Goal: Task Accomplishment & Management: Complete application form

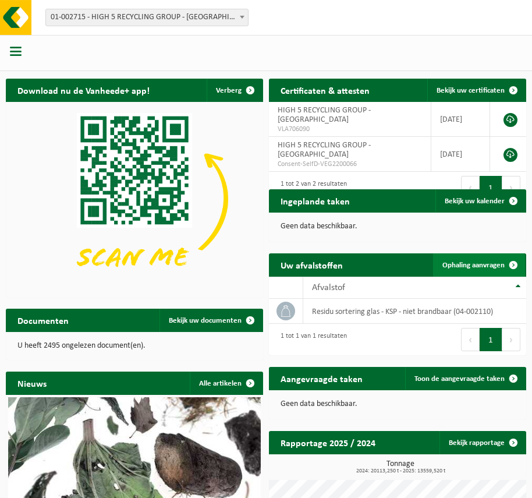
click at [452, 261] on span "Ophaling aanvragen" at bounding box center [473, 265] width 62 height 8
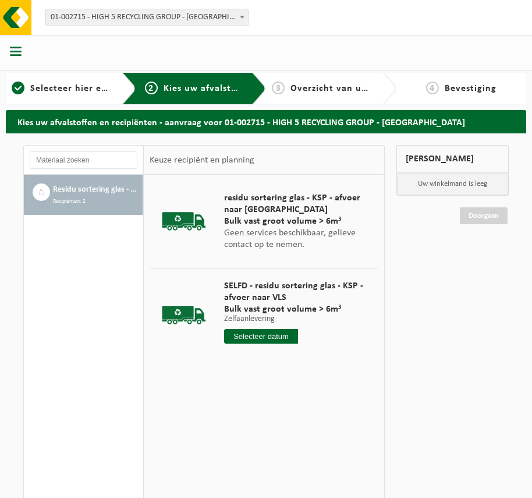
click at [253, 341] on input "text" at bounding box center [261, 336] width 74 height 15
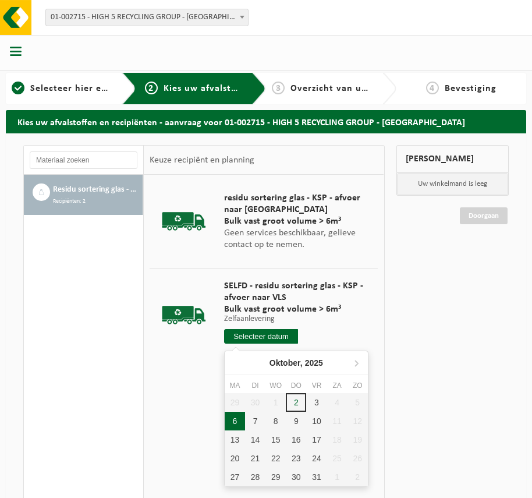
click at [236, 419] on div "6" at bounding box center [235, 421] width 20 height 19
type input "Van [DATE]"
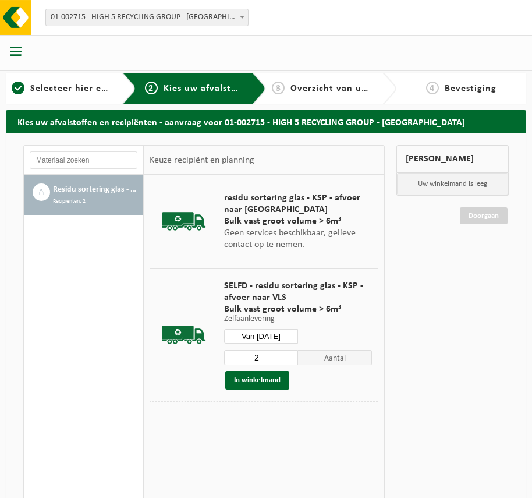
type input "2"
click at [290, 354] on input "2" at bounding box center [261, 357] width 74 height 15
click at [269, 378] on button "In winkelmand" at bounding box center [257, 380] width 64 height 19
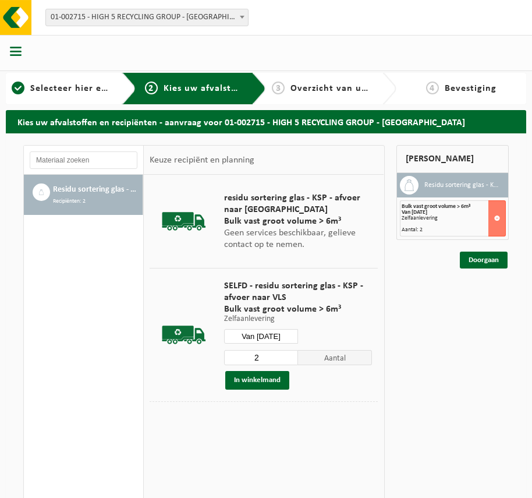
click at [268, 332] on input "Van 2025-10-06" at bounding box center [261, 336] width 74 height 15
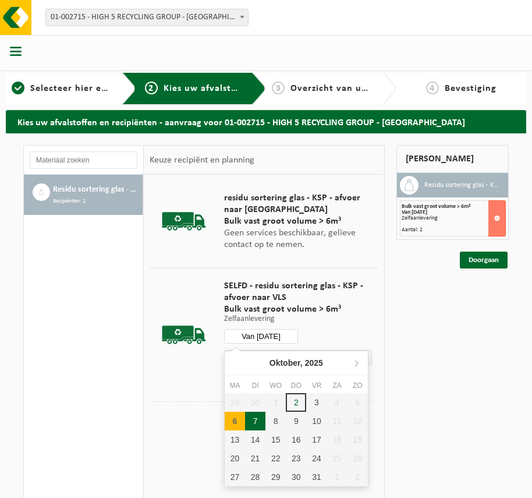
click at [251, 419] on div "7" at bounding box center [255, 421] width 20 height 19
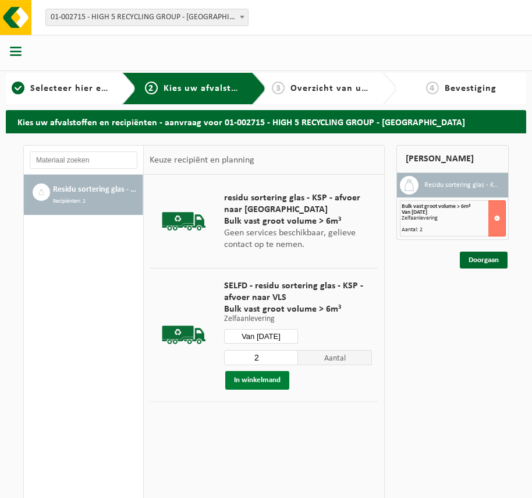
click at [274, 380] on button "In winkelmand" at bounding box center [257, 380] width 64 height 19
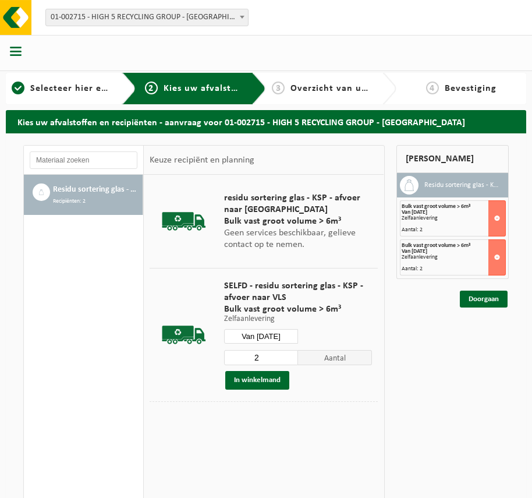
click at [270, 339] on input "Van 2025-10-07" at bounding box center [261, 336] width 74 height 15
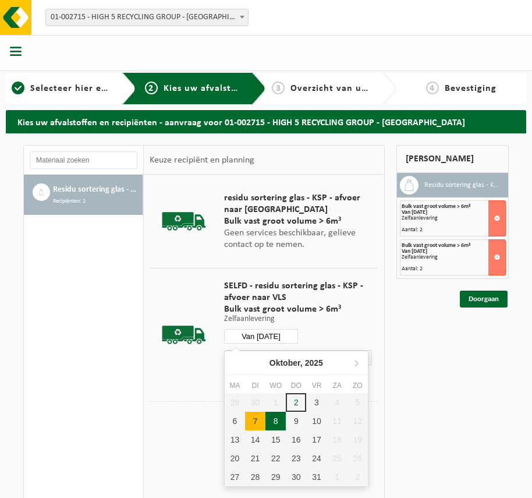
click at [276, 416] on div "8" at bounding box center [275, 421] width 20 height 19
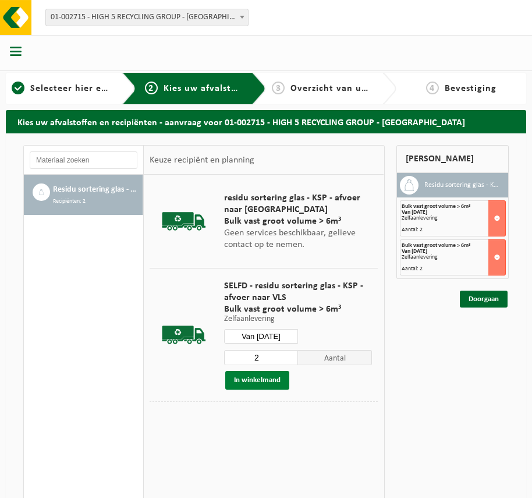
click at [261, 384] on button "In winkelmand" at bounding box center [257, 380] width 64 height 19
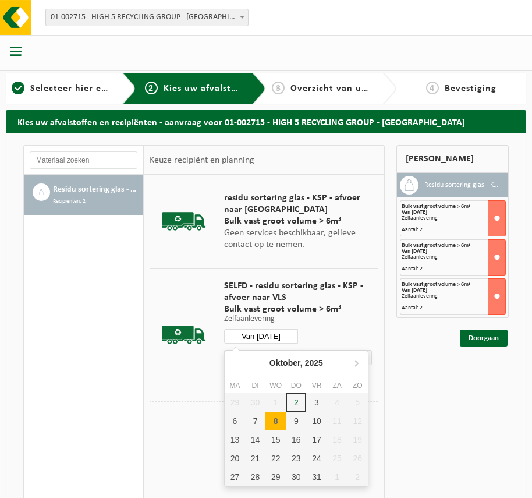
click at [265, 334] on input "Van 2025-10-08" at bounding box center [261, 336] width 74 height 15
click at [292, 422] on div "9" at bounding box center [296, 421] width 20 height 19
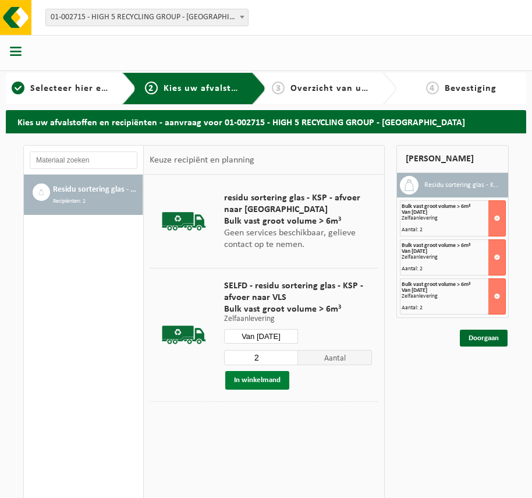
click at [249, 377] on button "In winkelmand" at bounding box center [257, 380] width 64 height 19
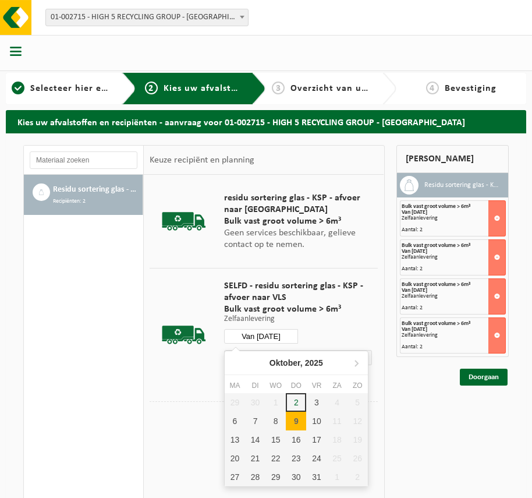
click at [269, 331] on input "Van 2025-10-09" at bounding box center [261, 336] width 74 height 15
click at [320, 421] on div "10" at bounding box center [316, 421] width 20 height 19
type input "Van 2025-10-10"
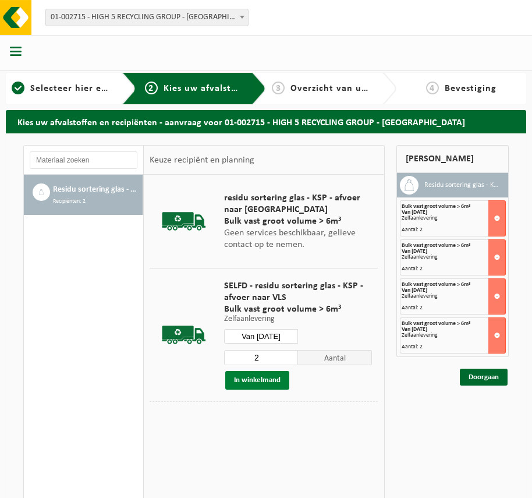
click at [264, 377] on button "In winkelmand" at bounding box center [257, 380] width 64 height 19
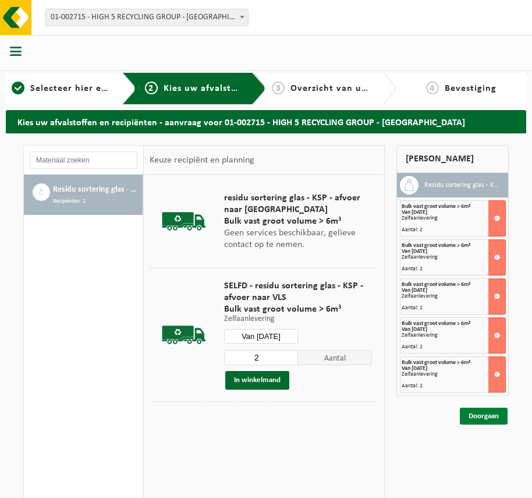
click at [483, 412] on link "Doorgaan" at bounding box center [484, 415] width 48 height 17
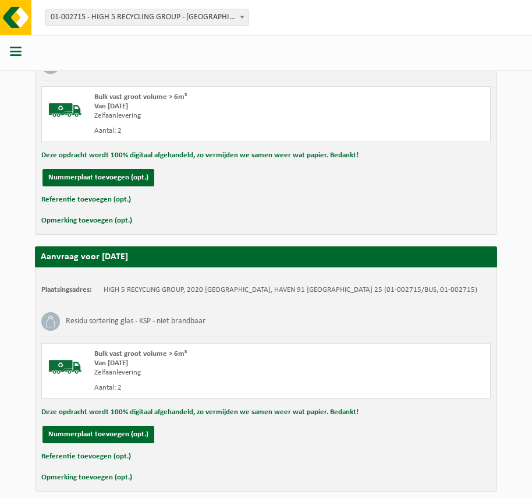
scroll to position [1119, 0]
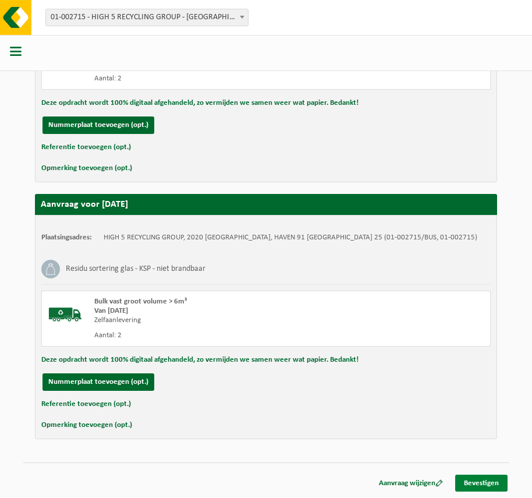
click at [462, 477] on link "Bevestigen" at bounding box center [481, 482] width 52 height 17
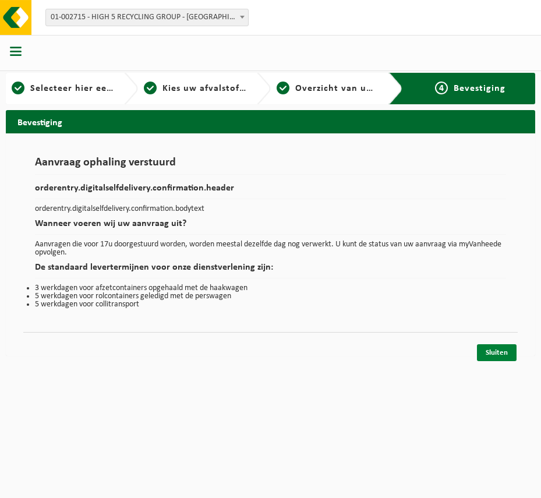
click at [492, 350] on link "Sluiten" at bounding box center [497, 352] width 40 height 17
